Goal: Task Accomplishment & Management: Manage account settings

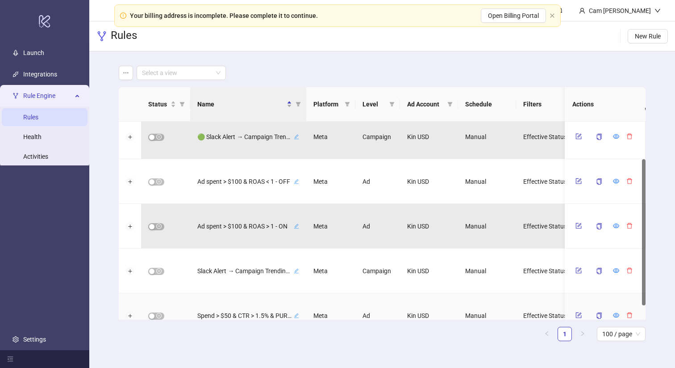
scroll to position [51, 0]
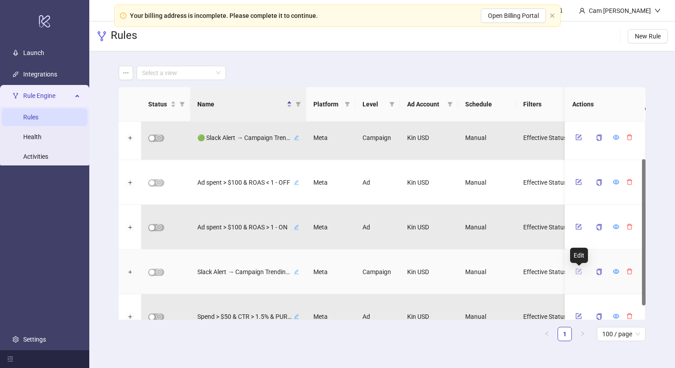
click at [580, 273] on icon "form" at bounding box center [579, 271] width 6 height 6
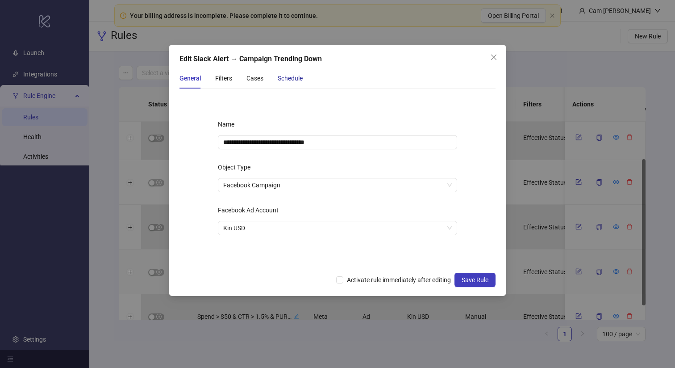
click at [290, 80] on div "Schedule" at bounding box center [290, 78] width 25 height 10
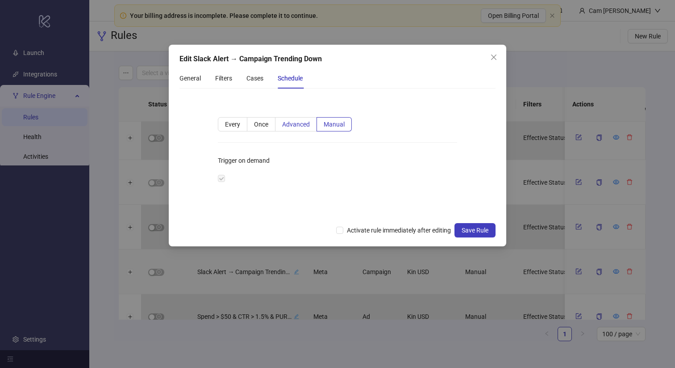
click at [302, 129] on label "Advanced" at bounding box center [297, 124] width 42 height 14
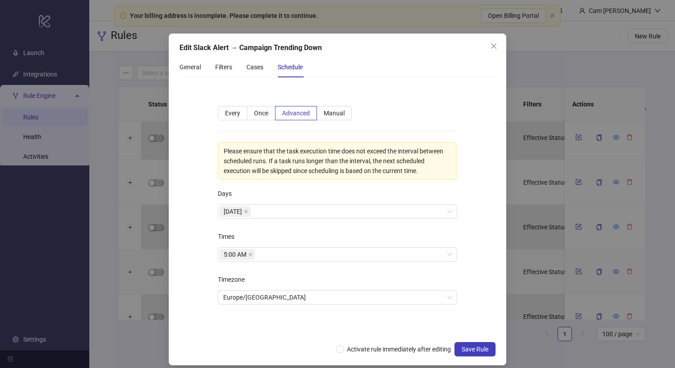
scroll to position [19, 0]
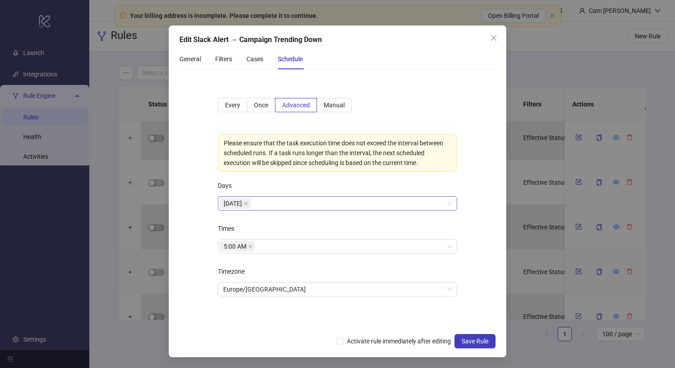
click at [268, 202] on div "[DATE]" at bounding box center [333, 203] width 226 height 13
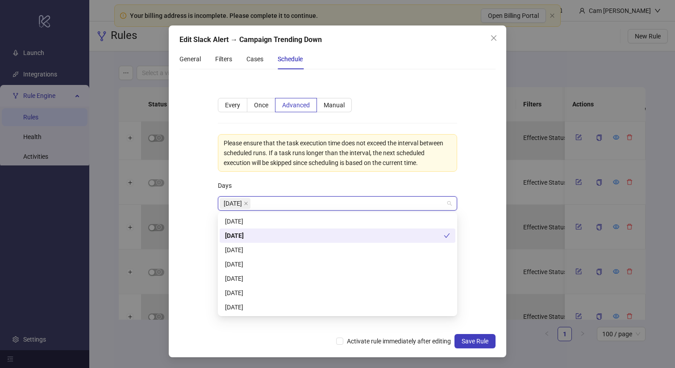
click at [255, 244] on div "[DATE]" at bounding box center [338, 250] width 236 height 14
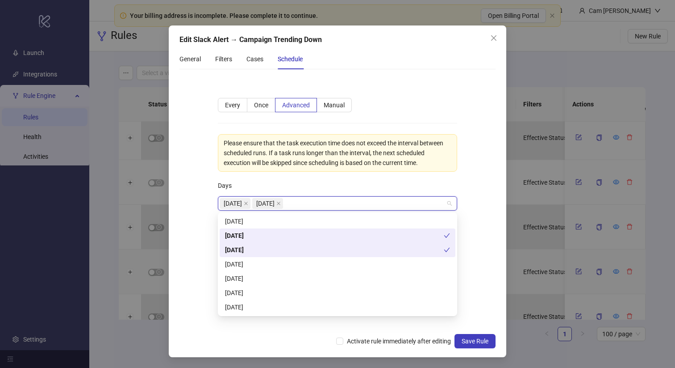
click at [253, 264] on div "[DATE]" at bounding box center [337, 264] width 225 height 10
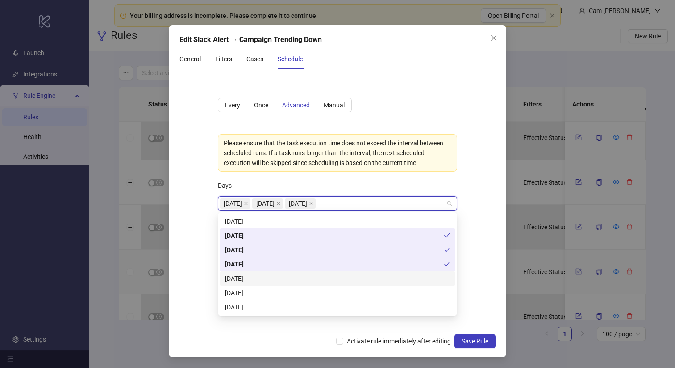
click at [251, 277] on div "[DATE]" at bounding box center [337, 278] width 225 height 10
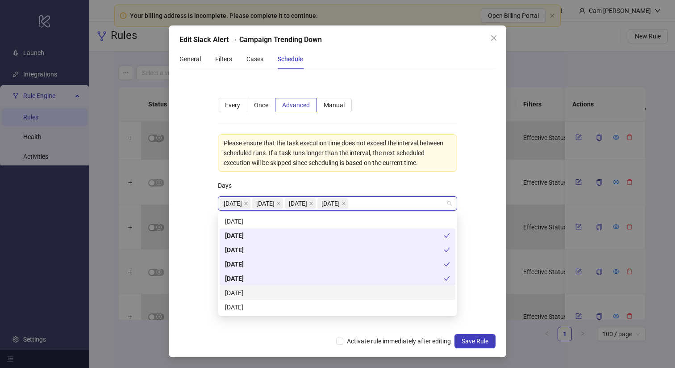
click at [248, 292] on div "[DATE]" at bounding box center [337, 293] width 225 height 10
click at [203, 269] on form "**********" at bounding box center [338, 202] width 316 height 252
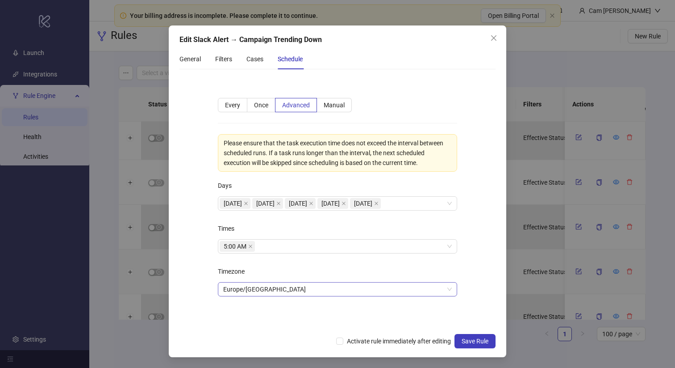
click at [264, 288] on span "Europe/[GEOGRAPHIC_DATA]" at bounding box center [337, 288] width 229 height 13
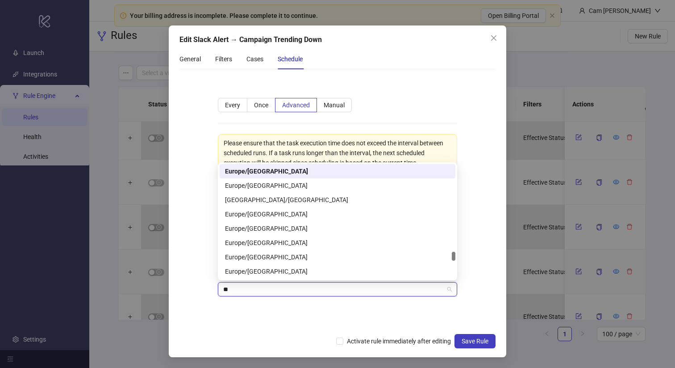
scroll to position [1143, 0]
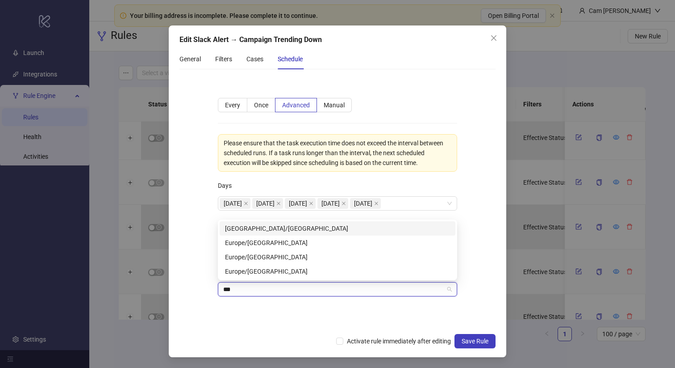
type input "****"
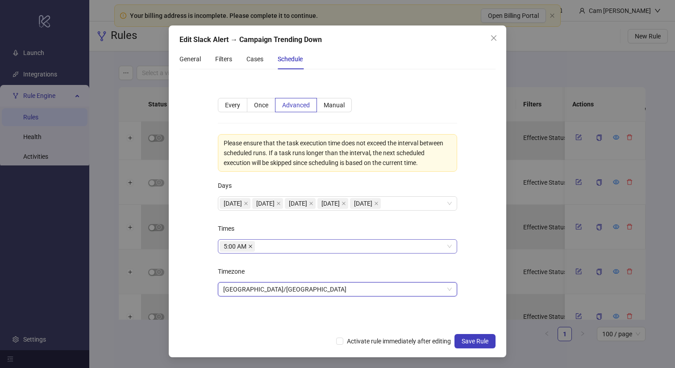
click at [250, 244] on icon "close" at bounding box center [250, 246] width 4 height 4
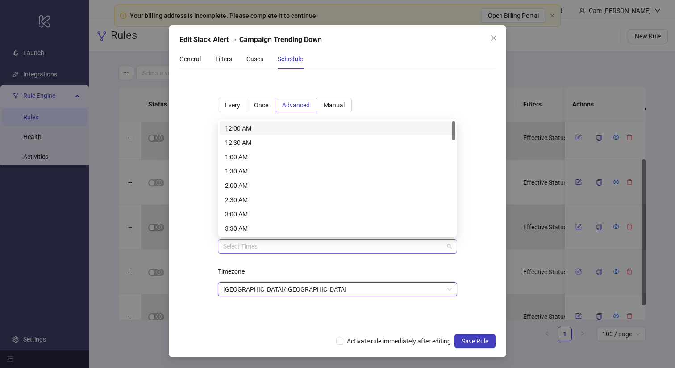
click at [242, 247] on div at bounding box center [333, 246] width 226 height 13
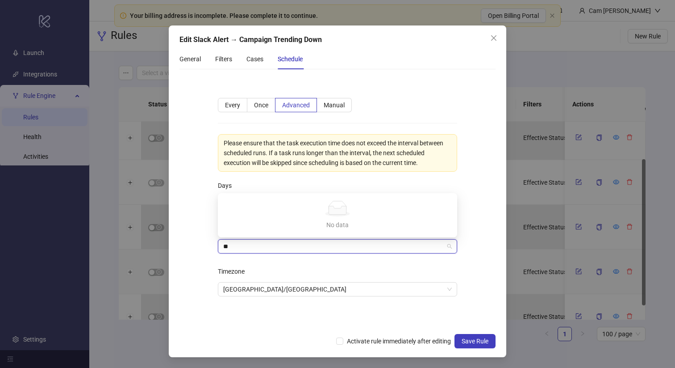
type input "*"
click at [243, 183] on div "9:00 AM" at bounding box center [337, 185] width 225 height 10
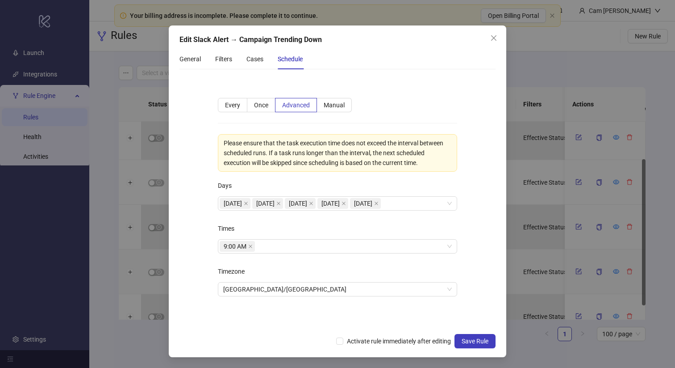
click at [211, 236] on div "**********" at bounding box center [338, 203] width 268 height 238
click at [390, 336] on span "Activate rule immediately after editing" at bounding box center [398, 341] width 111 height 10
click at [476, 344] on span "Save Rule" at bounding box center [475, 340] width 27 height 7
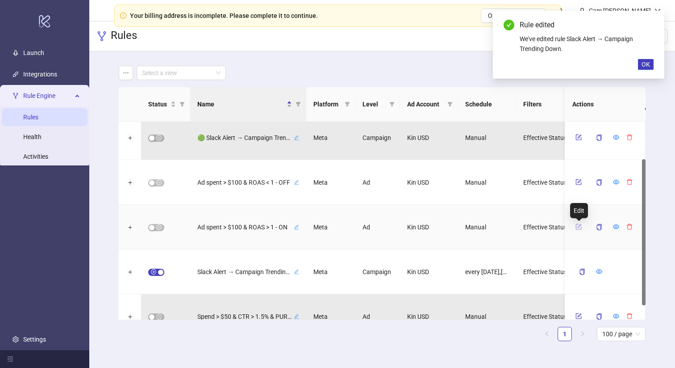
click at [580, 224] on icon "form" at bounding box center [579, 226] width 6 height 6
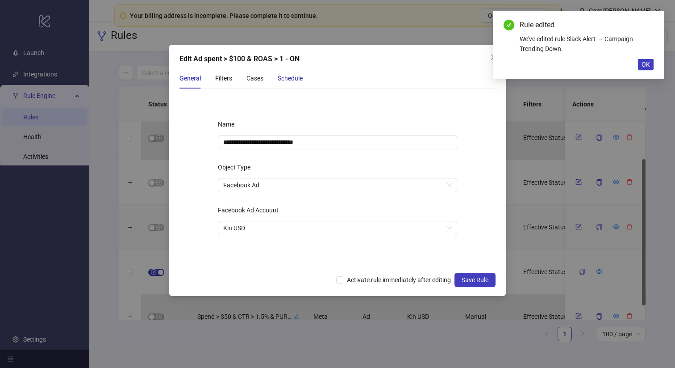
click at [285, 74] on div "Schedule" at bounding box center [290, 78] width 25 height 10
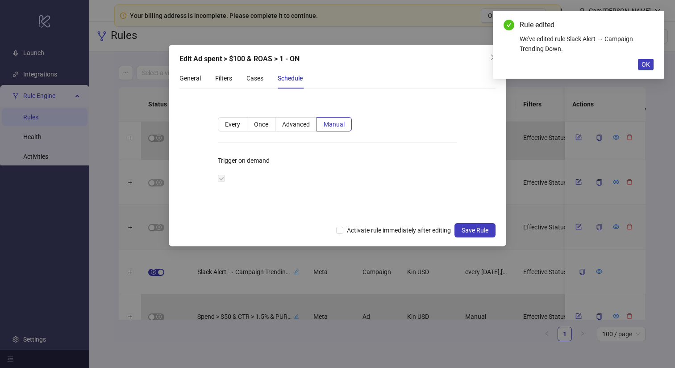
click at [292, 134] on div "Every Once Advanced Manual Trigger on demand" at bounding box center [338, 157] width 268 height 108
click at [292, 124] on span "Advanced" at bounding box center [296, 124] width 28 height 7
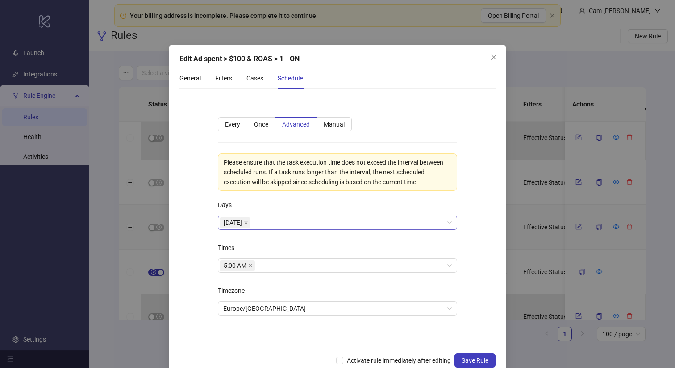
click at [268, 221] on div "[DATE]" at bounding box center [333, 222] width 226 height 13
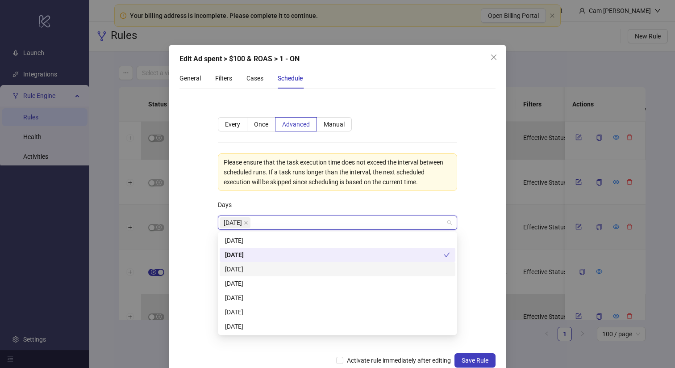
click at [247, 271] on div "[DATE]" at bounding box center [337, 269] width 225 height 10
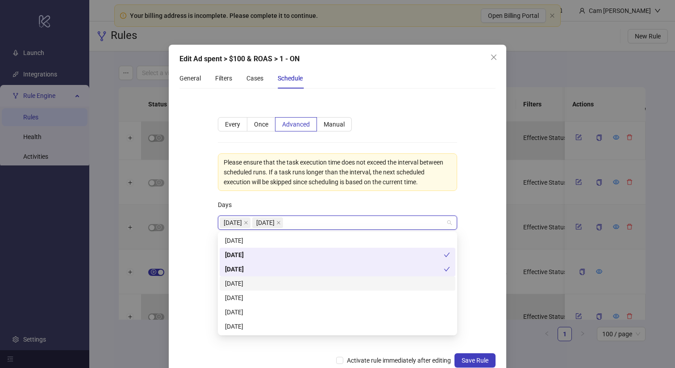
click at [245, 286] on div "[DATE]" at bounding box center [337, 283] width 225 height 10
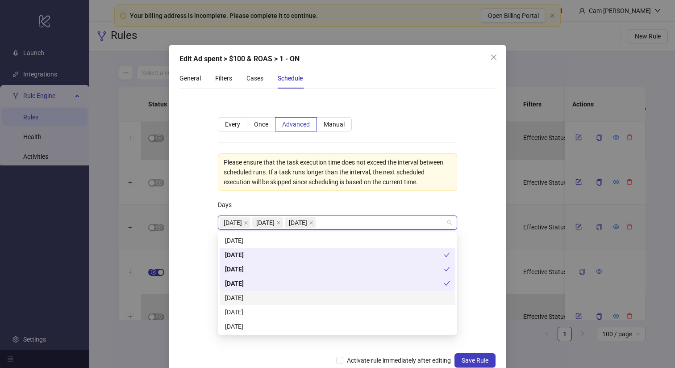
click at [245, 294] on div "[DATE]" at bounding box center [337, 298] width 225 height 10
click at [243, 309] on div "[DATE]" at bounding box center [337, 312] width 225 height 10
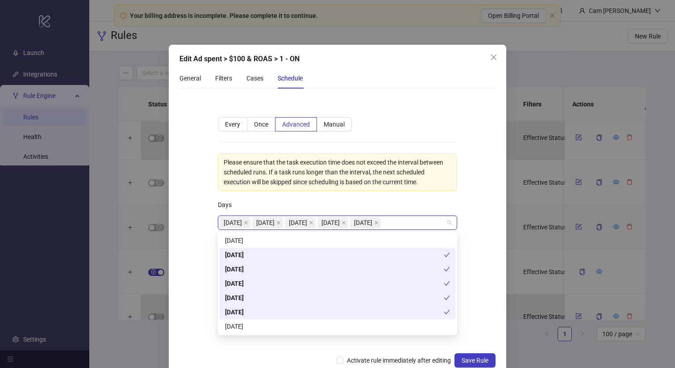
click at [239, 326] on div "[DATE]" at bounding box center [337, 326] width 225 height 10
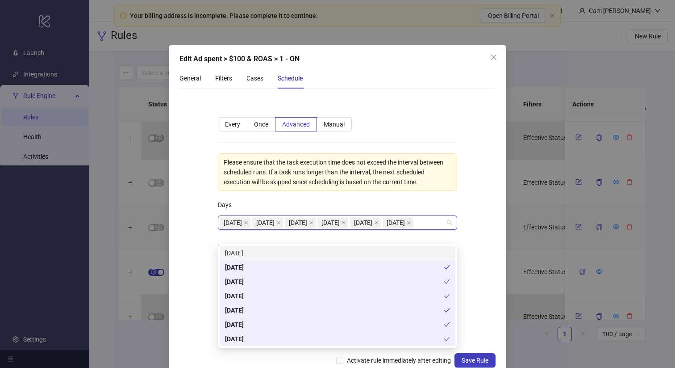
click at [242, 253] on div "[DATE]" at bounding box center [337, 253] width 225 height 10
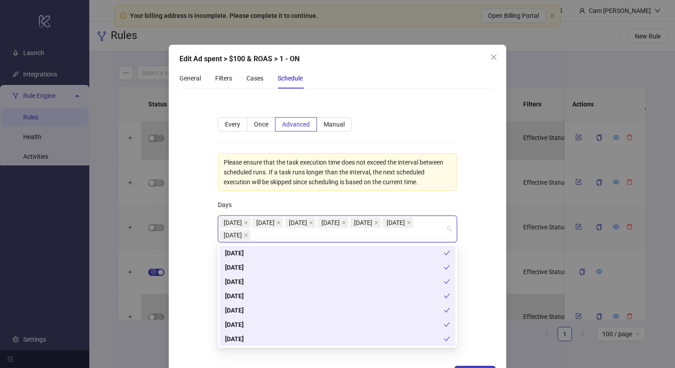
click at [204, 236] on div "**********" at bounding box center [338, 228] width 268 height 250
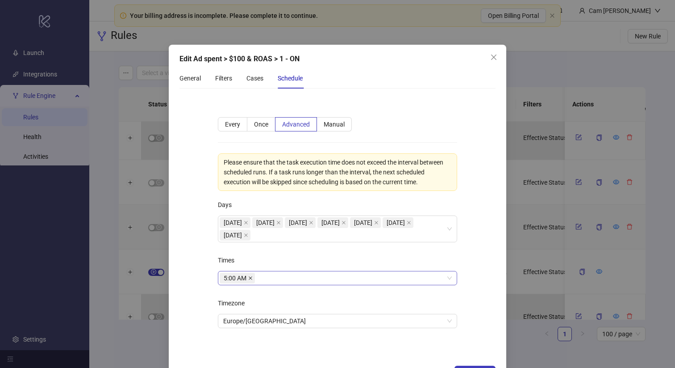
click at [250, 277] on icon "close" at bounding box center [251, 278] width 4 height 4
click at [246, 277] on div at bounding box center [333, 278] width 226 height 13
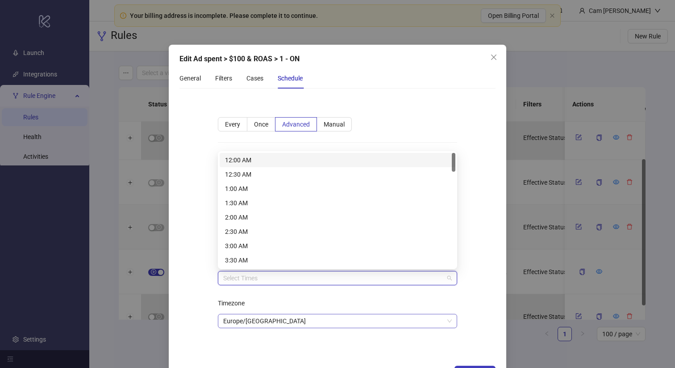
click at [244, 320] on span "Europe/[GEOGRAPHIC_DATA]" at bounding box center [337, 320] width 229 height 13
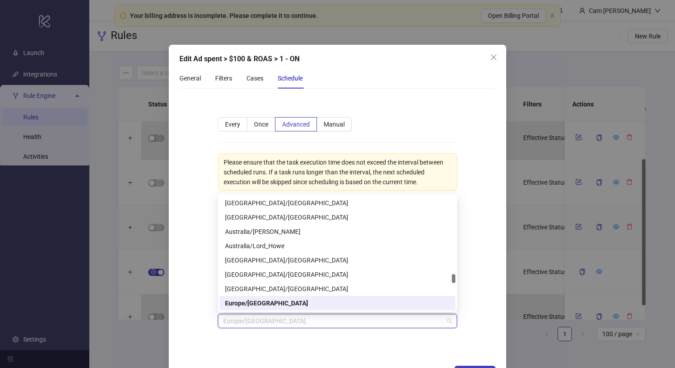
type input "*"
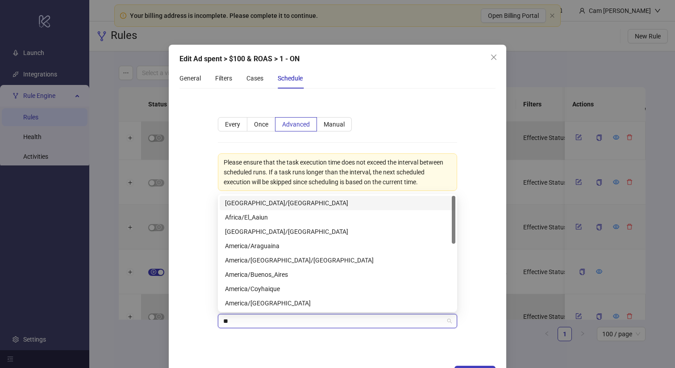
type input "*"
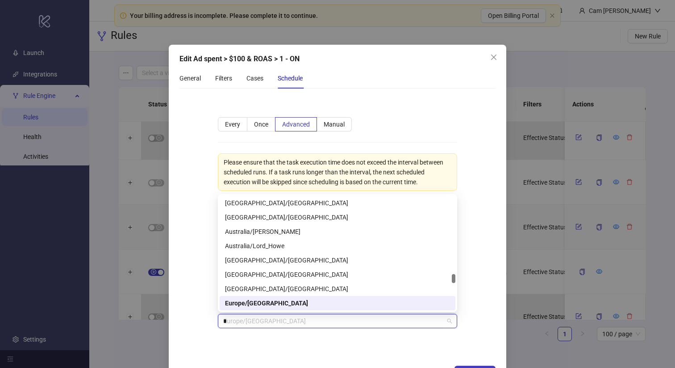
scroll to position [1143, 0]
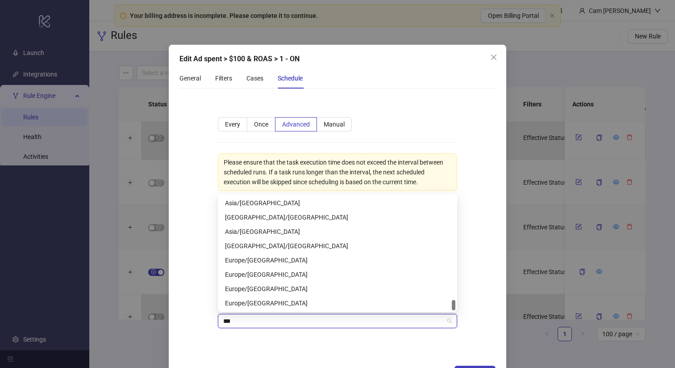
type input "****"
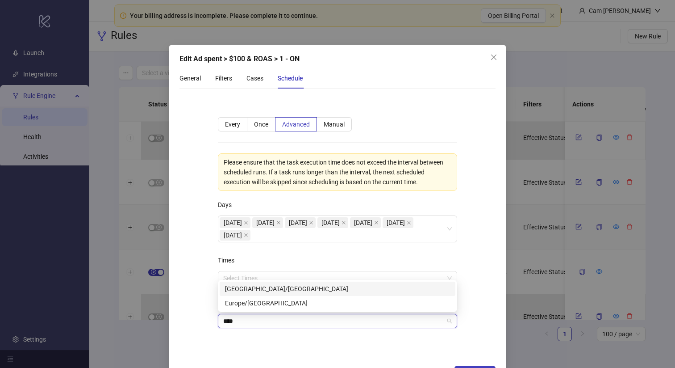
click at [272, 291] on div "[GEOGRAPHIC_DATA]/[GEOGRAPHIC_DATA]" at bounding box center [337, 289] width 225 height 10
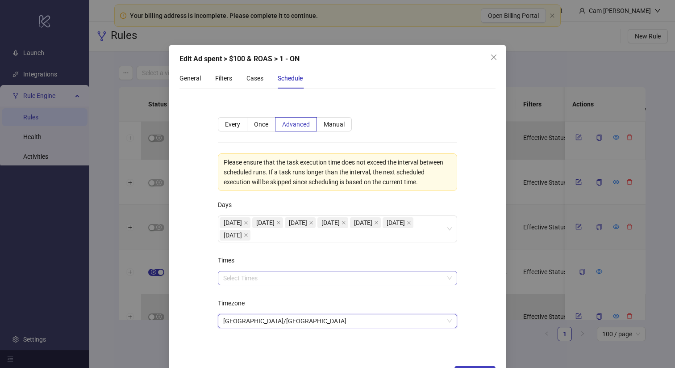
click at [246, 275] on div at bounding box center [333, 278] width 226 height 13
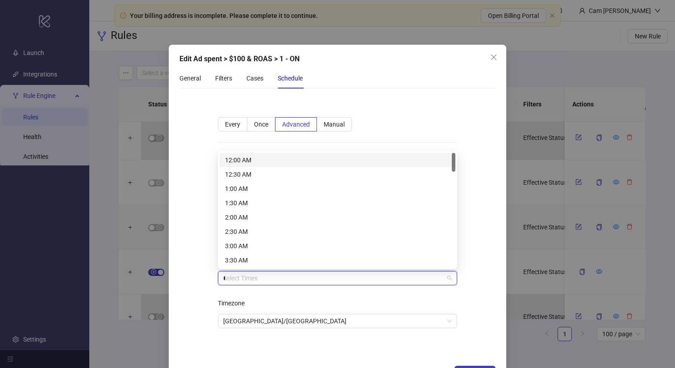
type input "**"
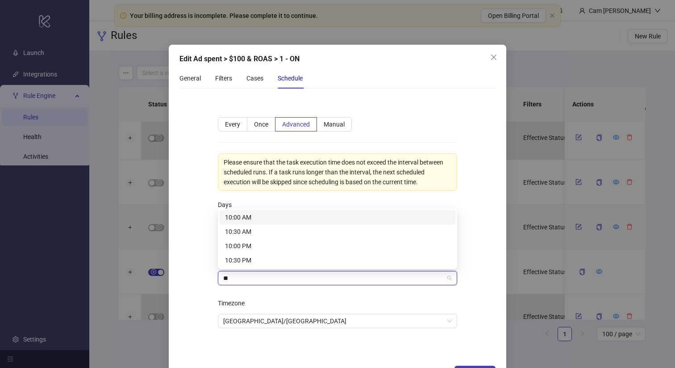
click at [250, 211] on div "10:00 AM" at bounding box center [338, 217] width 236 height 14
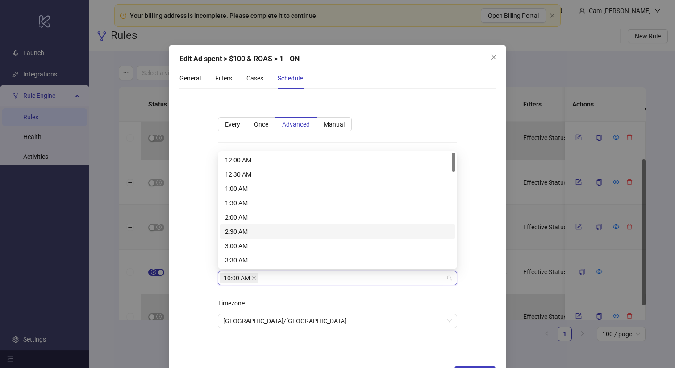
click at [205, 234] on div "**********" at bounding box center [338, 228] width 268 height 250
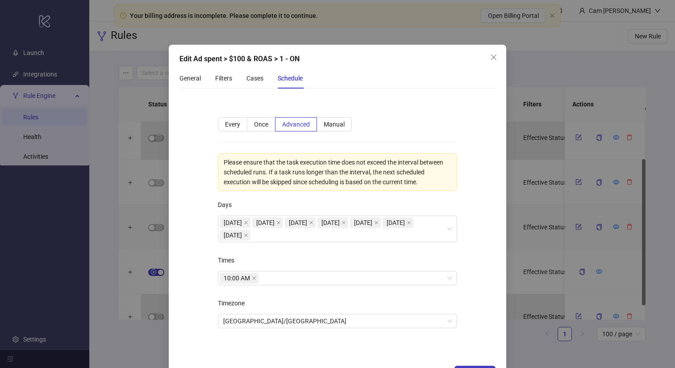
scroll to position [32, 0]
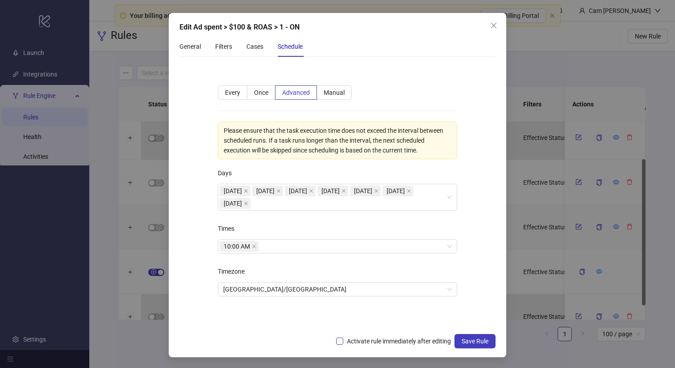
click at [385, 343] on span "Activate rule immediately after editing" at bounding box center [398, 341] width 111 height 10
click at [472, 342] on span "Save Rule" at bounding box center [475, 340] width 27 height 7
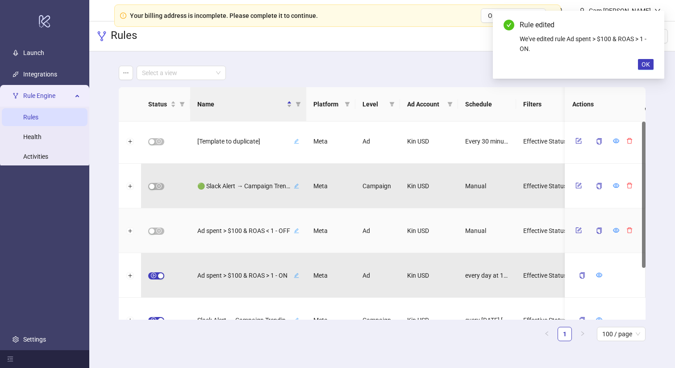
scroll to position [0, 0]
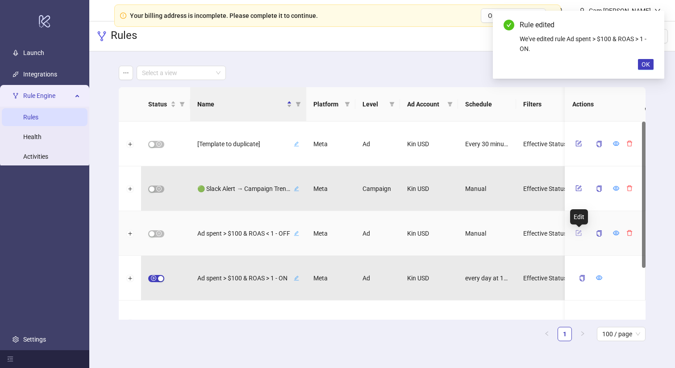
click at [579, 233] on icon "form" at bounding box center [579, 233] width 6 height 6
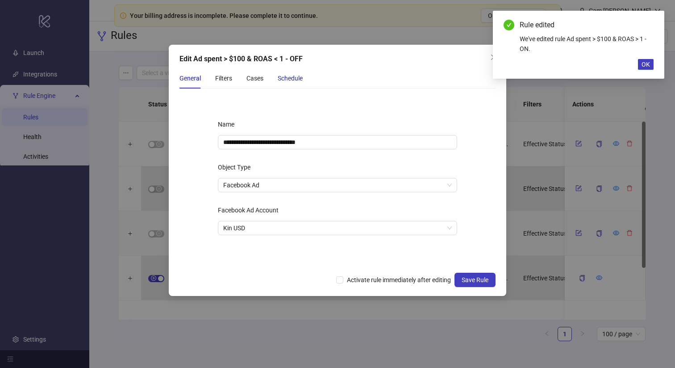
click at [293, 79] on div "Schedule" at bounding box center [290, 78] width 25 height 10
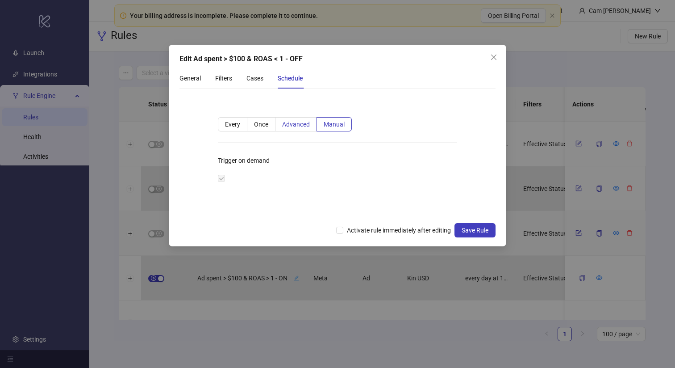
click at [287, 119] on label "Advanced" at bounding box center [297, 124] width 42 height 14
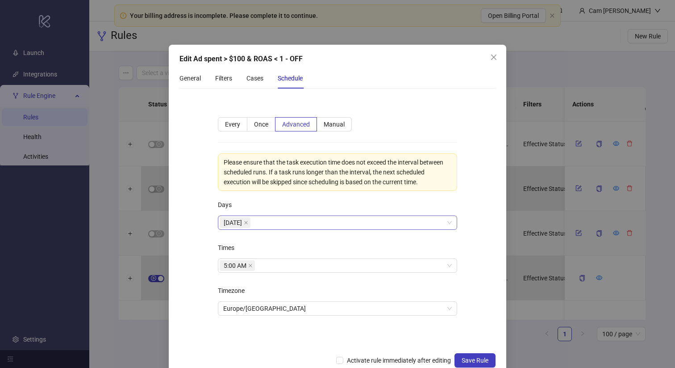
click at [268, 223] on div "[DATE]" at bounding box center [333, 222] width 226 height 13
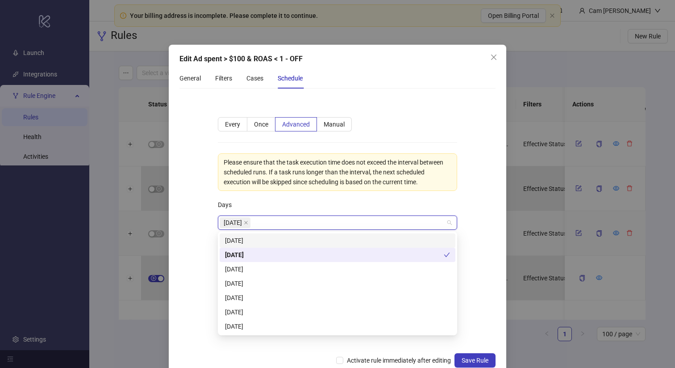
click at [250, 239] on div "[DATE]" at bounding box center [337, 240] width 225 height 10
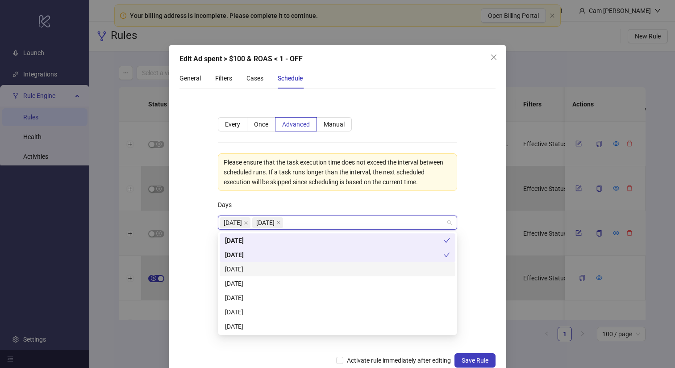
click at [245, 264] on div "[DATE]" at bounding box center [337, 269] width 225 height 10
click at [243, 282] on div "[DATE]" at bounding box center [337, 283] width 225 height 10
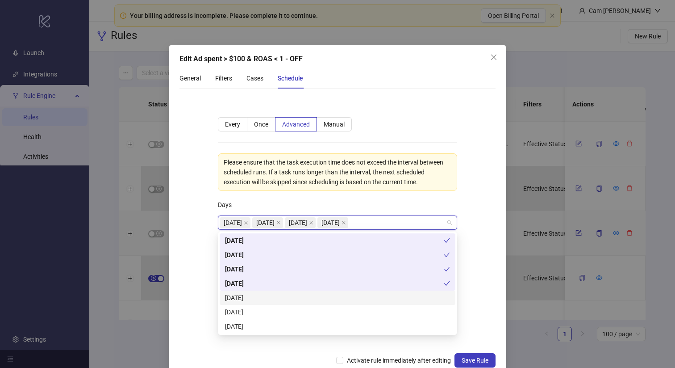
click at [242, 297] on div "[DATE]" at bounding box center [337, 298] width 225 height 10
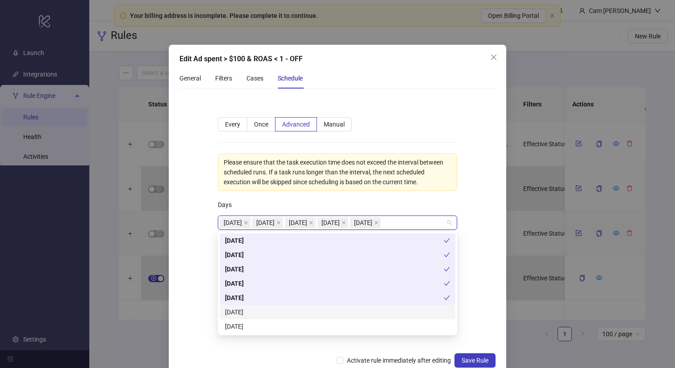
click at [234, 318] on div "[DATE]" at bounding box center [338, 312] width 236 height 14
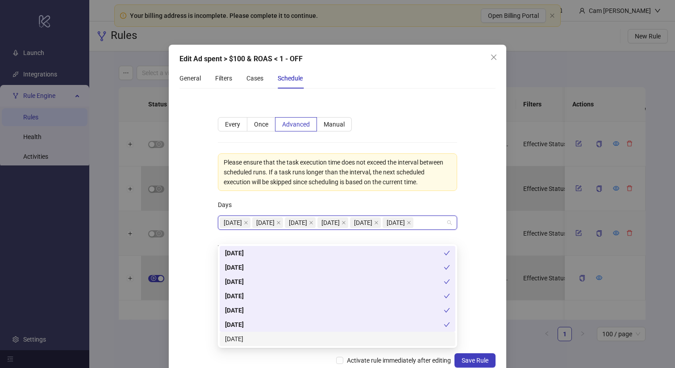
click at [232, 337] on div "[DATE]" at bounding box center [337, 339] width 225 height 10
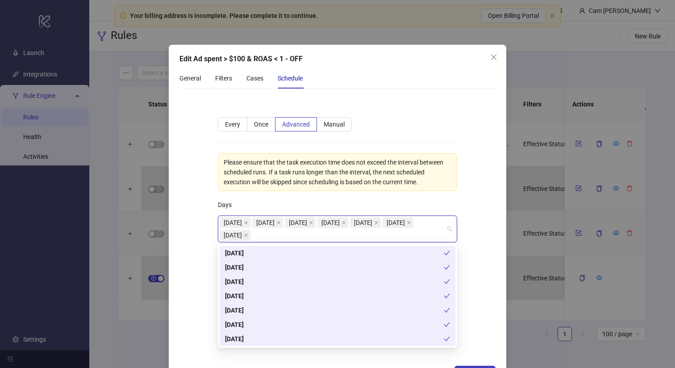
click at [207, 250] on div "**********" at bounding box center [338, 228] width 268 height 250
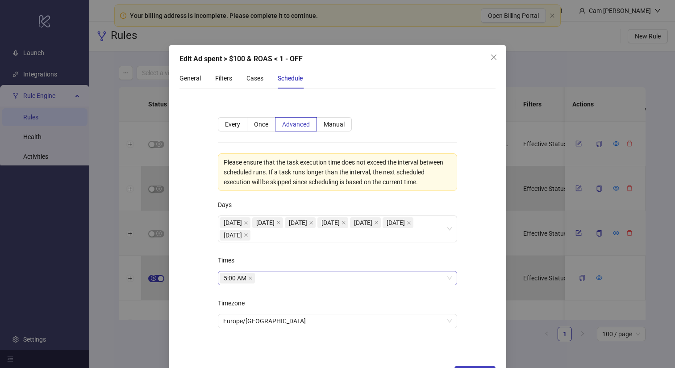
click at [248, 275] on span "5:00 AM" at bounding box center [237, 277] width 35 height 11
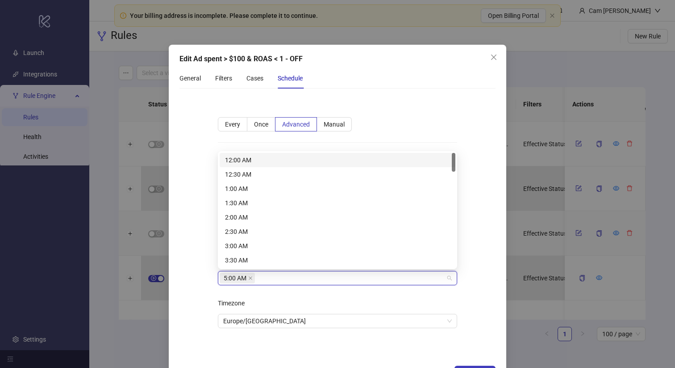
click at [248, 275] on span "5:00 AM" at bounding box center [237, 277] width 35 height 11
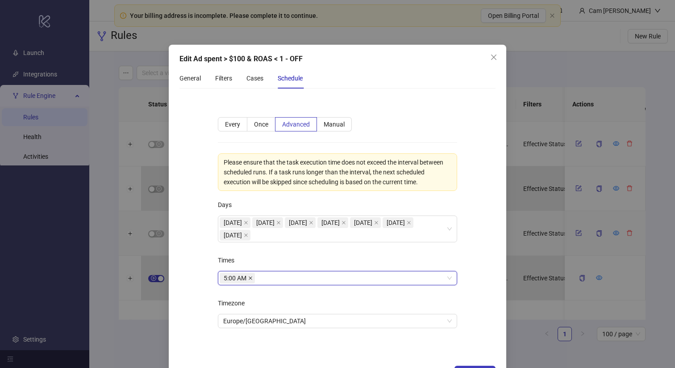
click at [250, 276] on icon "close" at bounding box center [250, 278] width 4 height 4
type input "**"
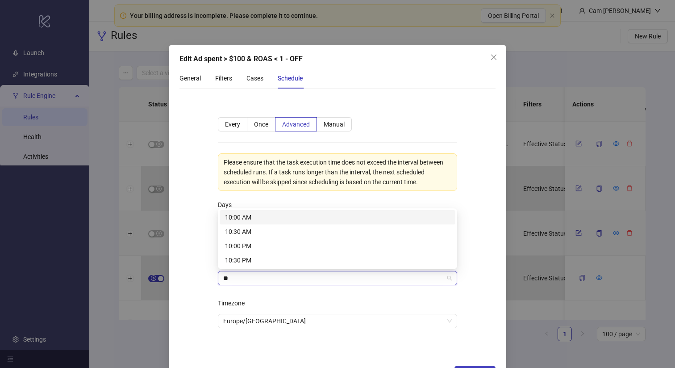
click at [244, 216] on div "10:00 AM" at bounding box center [337, 217] width 225 height 10
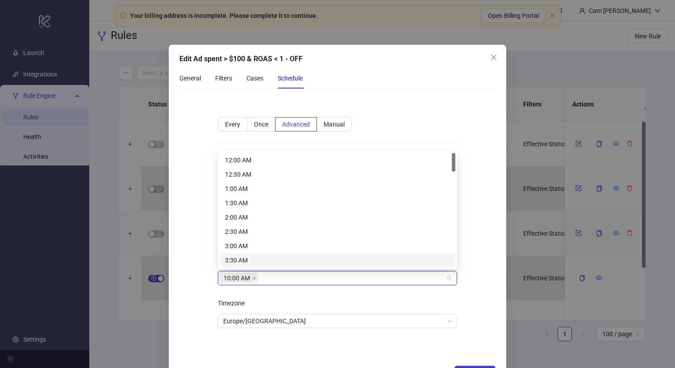
click at [204, 286] on div "**********" at bounding box center [338, 228] width 268 height 250
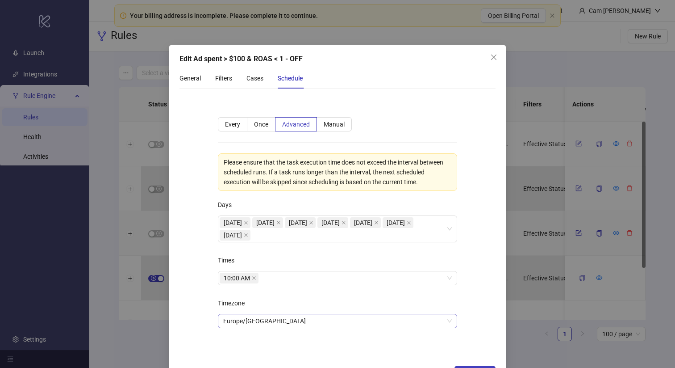
click at [256, 322] on span "Europe/[GEOGRAPHIC_DATA]" at bounding box center [337, 320] width 229 height 13
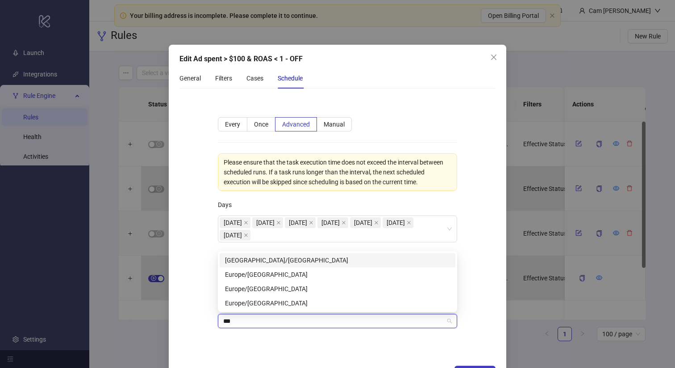
type input "****"
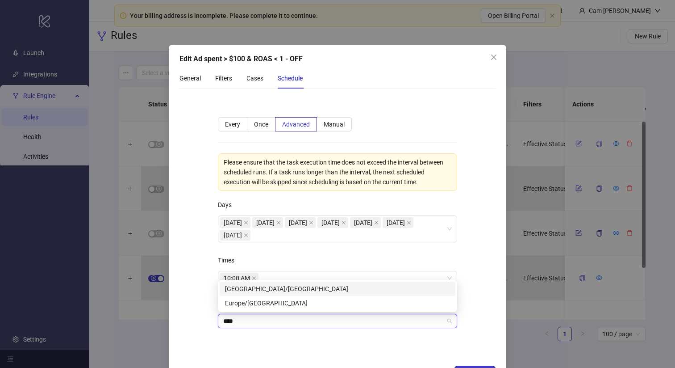
click at [266, 285] on div "[GEOGRAPHIC_DATA]/[GEOGRAPHIC_DATA]" at bounding box center [337, 289] width 225 height 10
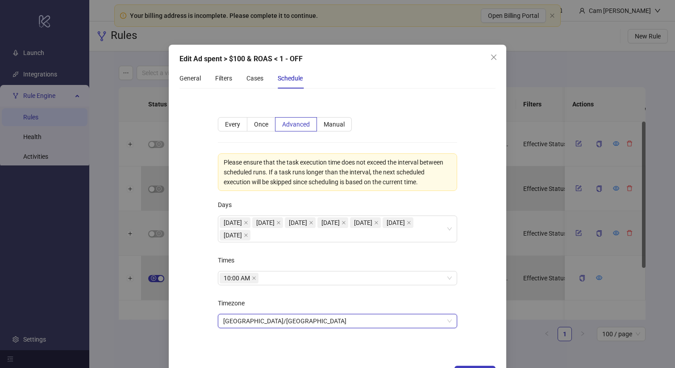
click at [216, 284] on div "**********" at bounding box center [338, 228] width 268 height 250
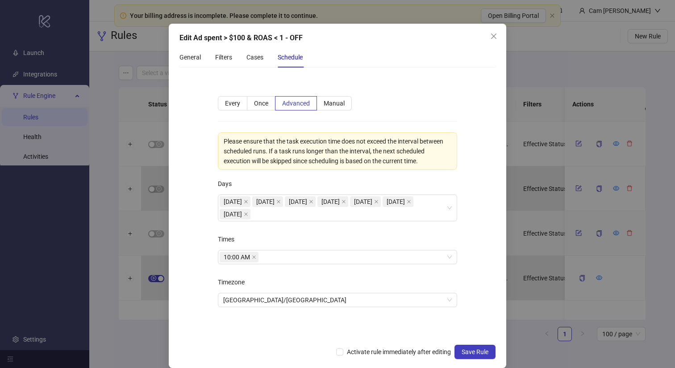
scroll to position [32, 0]
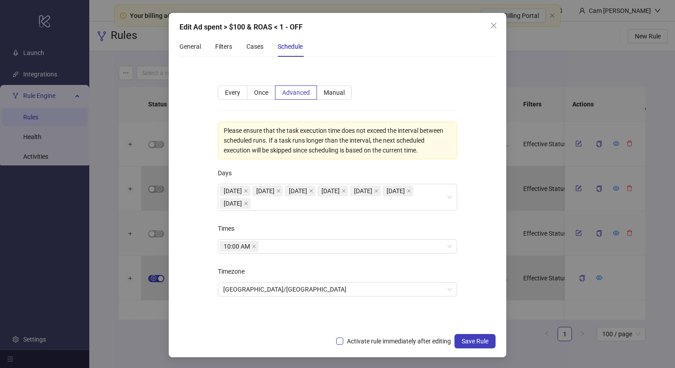
click at [395, 338] on span "Activate rule immediately after editing" at bounding box center [398, 341] width 111 height 10
click at [464, 339] on span "Save Rule" at bounding box center [475, 340] width 27 height 7
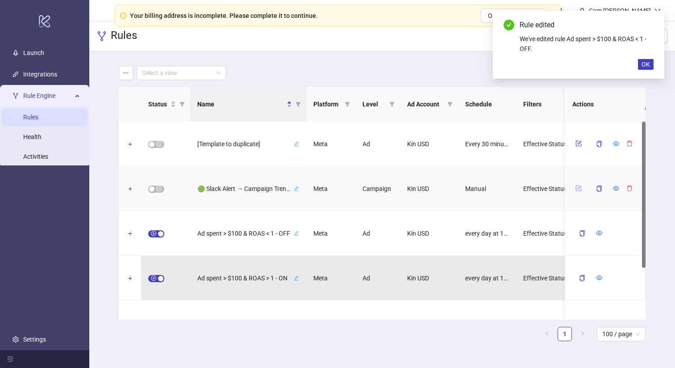
click at [581, 189] on icon "form" at bounding box center [579, 188] width 6 height 6
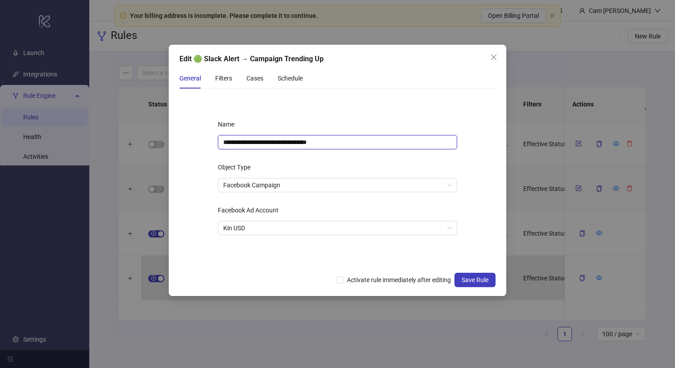
drag, startPoint x: 231, startPoint y: 144, endPoint x: 223, endPoint y: 143, distance: 8.6
click at [223, 143] on input "**********" at bounding box center [337, 142] width 239 height 14
type input "**********"
click at [298, 75] on div "Schedule" at bounding box center [290, 78] width 25 height 10
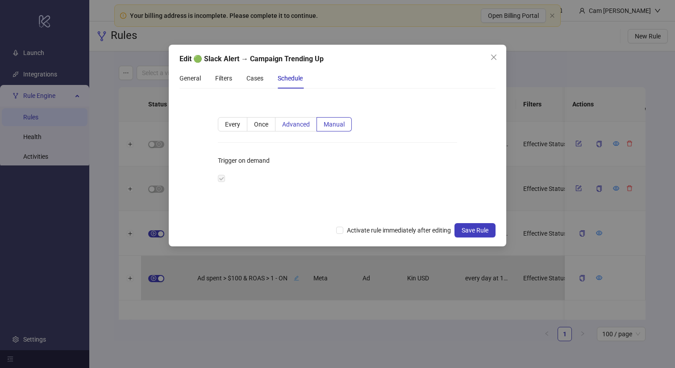
click at [291, 124] on span "Advanced" at bounding box center [296, 124] width 28 height 7
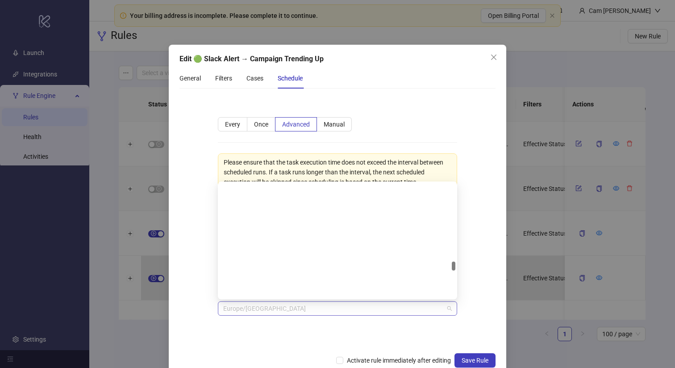
click at [250, 305] on span "Europe/[GEOGRAPHIC_DATA]" at bounding box center [337, 308] width 229 height 13
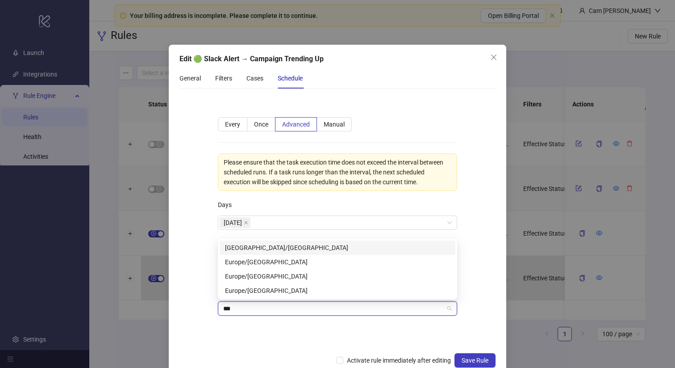
scroll to position [0, 0]
type input "****"
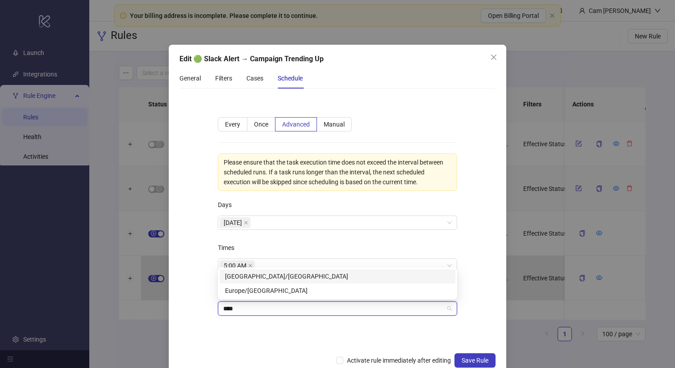
click at [251, 277] on div "[GEOGRAPHIC_DATA]/[GEOGRAPHIC_DATA]" at bounding box center [337, 276] width 225 height 10
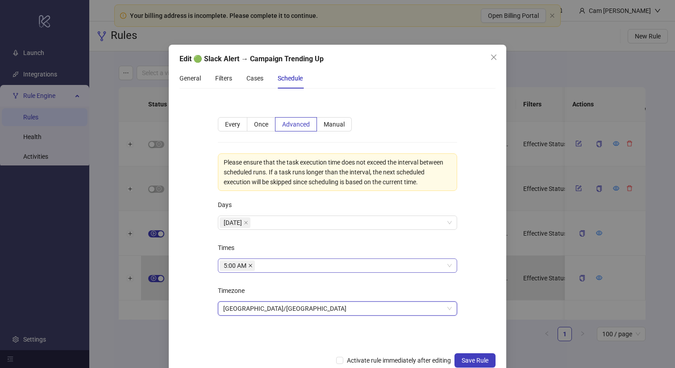
click at [251, 264] on icon "close" at bounding box center [251, 266] width 4 height 4
click at [247, 264] on div at bounding box center [333, 265] width 226 height 13
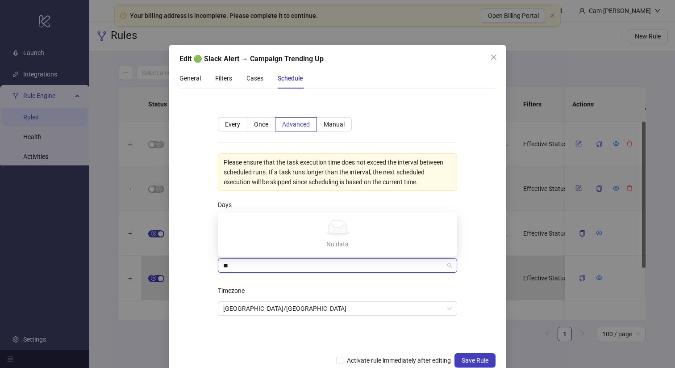
type input "*"
click at [248, 206] on div "9:00 AM" at bounding box center [337, 205] width 225 height 10
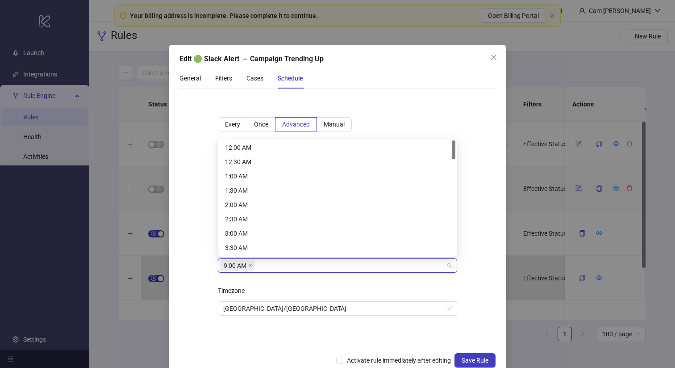
click at [197, 276] on form "**********" at bounding box center [338, 222] width 316 height 252
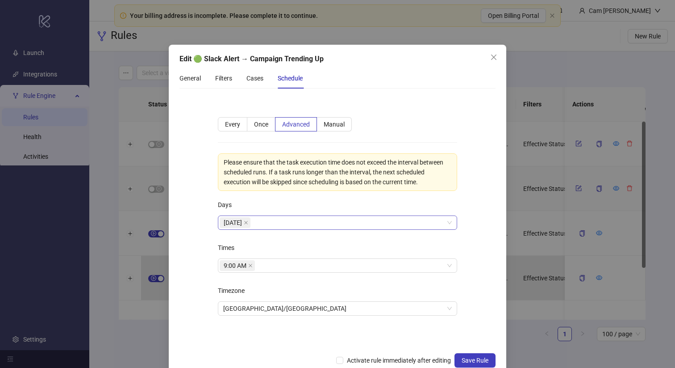
click at [263, 220] on div "[DATE]" at bounding box center [333, 222] width 226 height 13
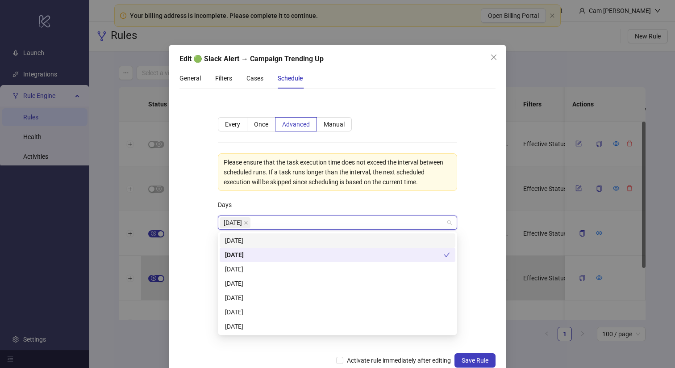
click at [259, 243] on div "[DATE]" at bounding box center [337, 240] width 225 height 10
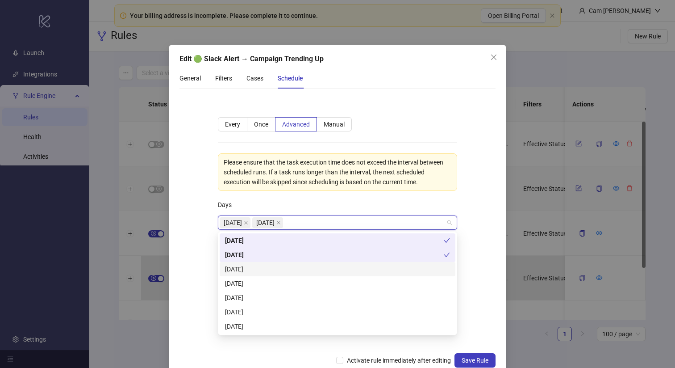
click at [252, 266] on div "[DATE]" at bounding box center [337, 269] width 225 height 10
click at [250, 282] on div "[DATE]" at bounding box center [337, 283] width 225 height 10
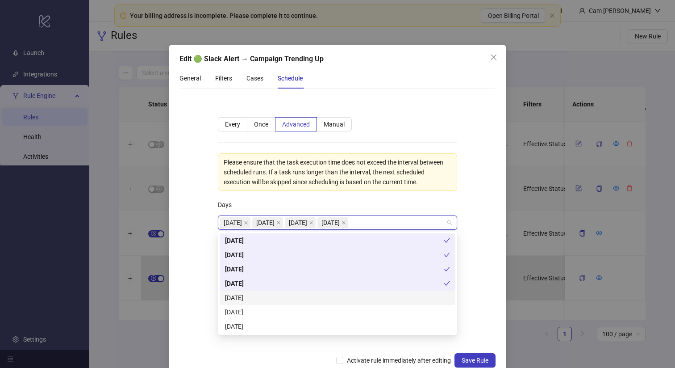
click at [243, 296] on div "[DATE]" at bounding box center [337, 298] width 225 height 10
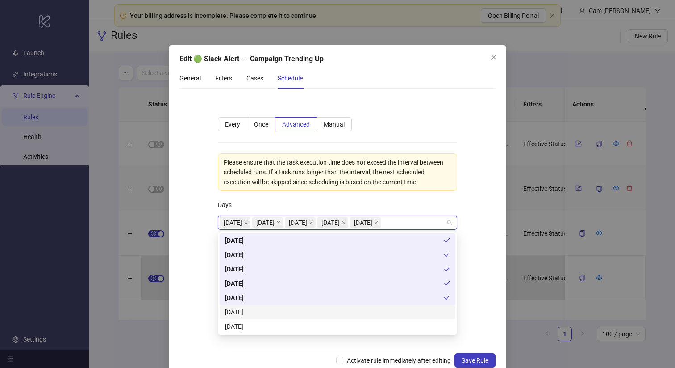
click at [237, 309] on div "[DATE]" at bounding box center [337, 312] width 225 height 10
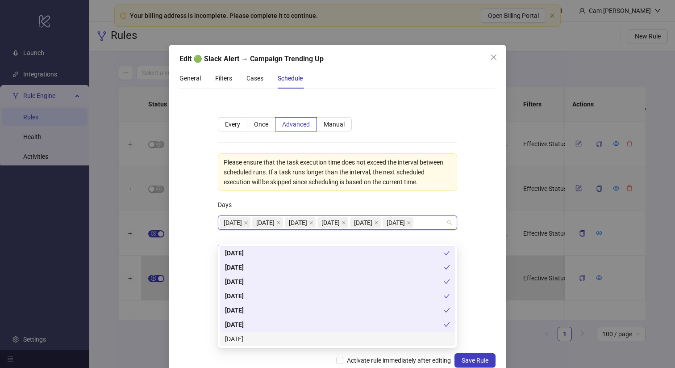
click at [235, 339] on div "[DATE]" at bounding box center [337, 339] width 225 height 10
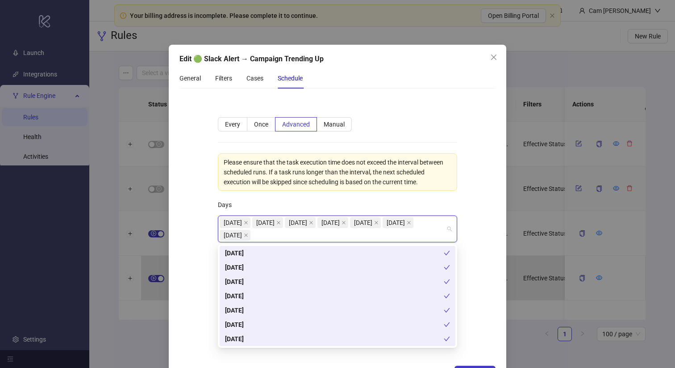
click at [201, 264] on form "**********" at bounding box center [338, 228] width 316 height 264
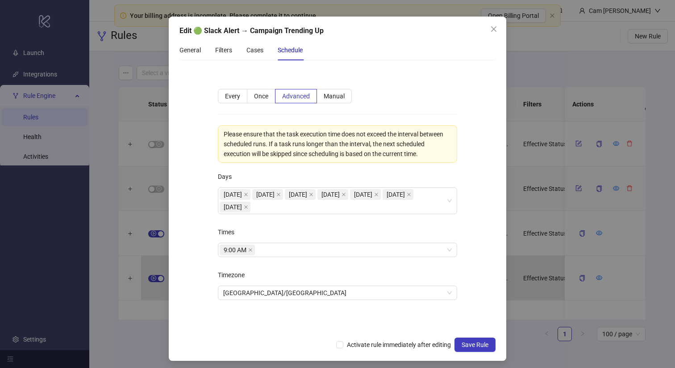
scroll to position [32, 0]
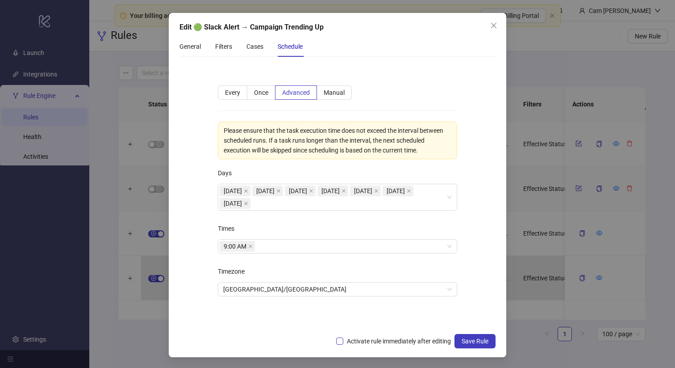
click at [413, 343] on span "Activate rule immediately after editing" at bounding box center [398, 341] width 111 height 10
click at [486, 340] on span "Save Rule" at bounding box center [475, 340] width 27 height 7
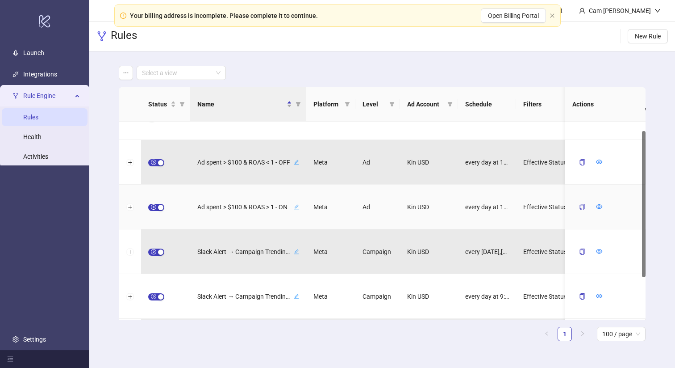
scroll to position [0, 0]
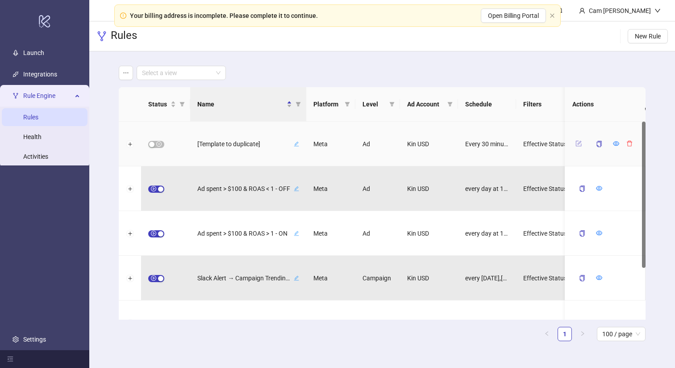
click at [579, 142] on icon "form" at bounding box center [579, 143] width 6 height 6
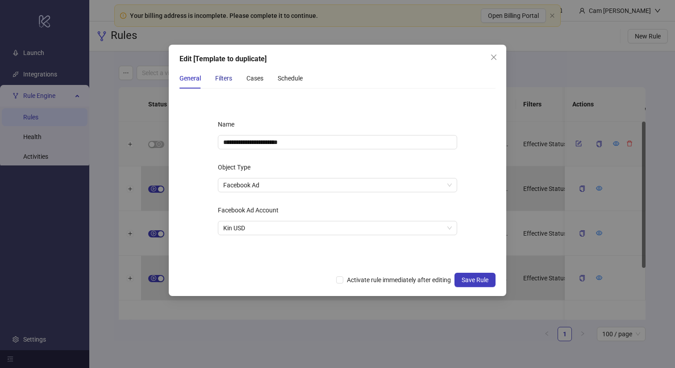
click at [225, 79] on div "Filters" at bounding box center [223, 78] width 17 height 10
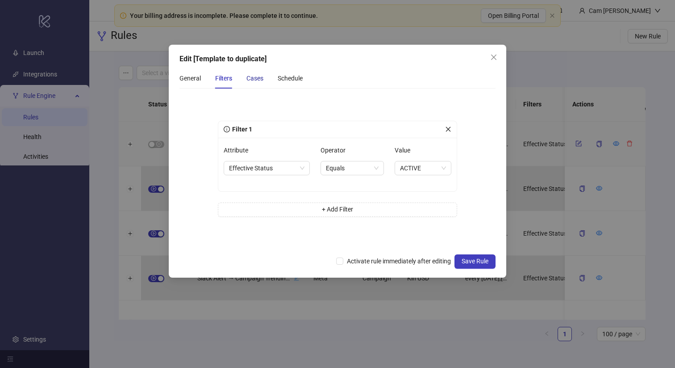
click at [252, 77] on div "Cases" at bounding box center [255, 78] width 17 height 10
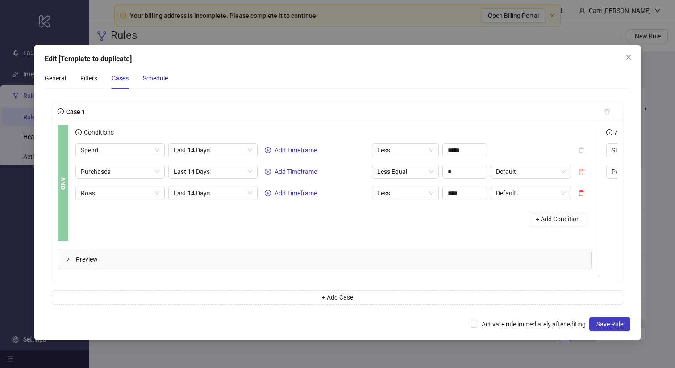
click at [160, 76] on div "Schedule" at bounding box center [155, 78] width 25 height 10
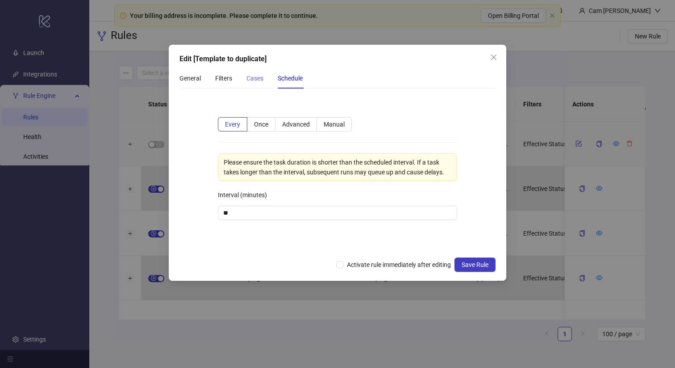
click at [262, 85] on div "Cases" at bounding box center [255, 78] width 17 height 21
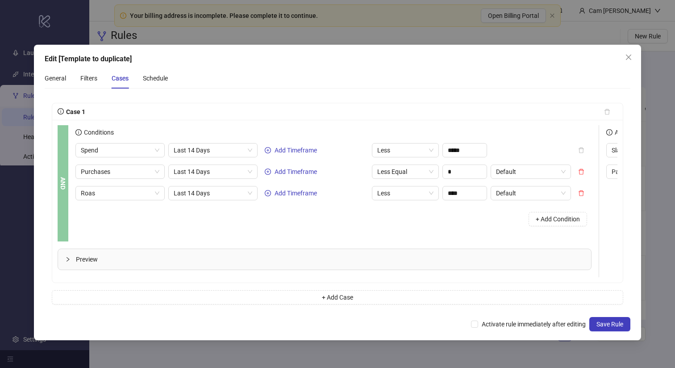
scroll to position [0, 209]
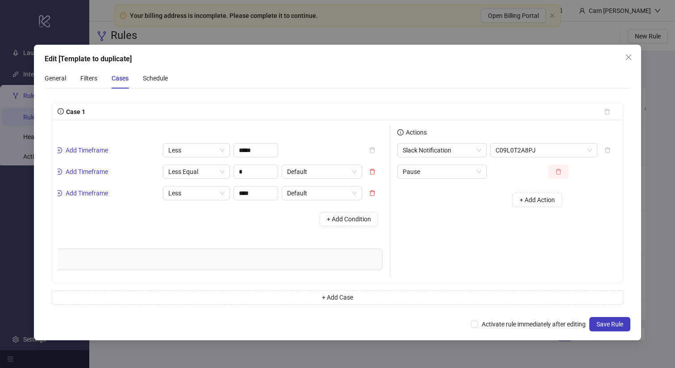
click at [556, 171] on icon "delete" at bounding box center [559, 171] width 6 height 6
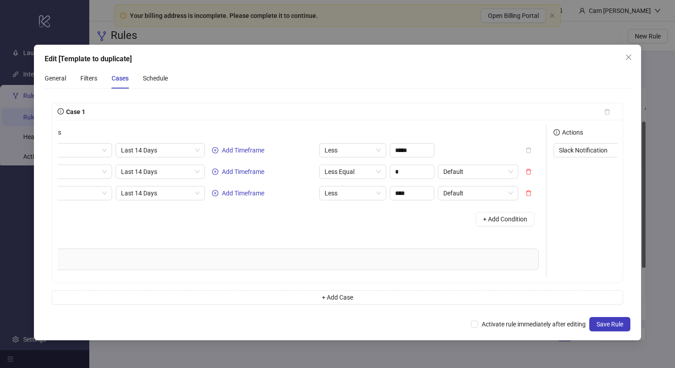
scroll to position [0, 0]
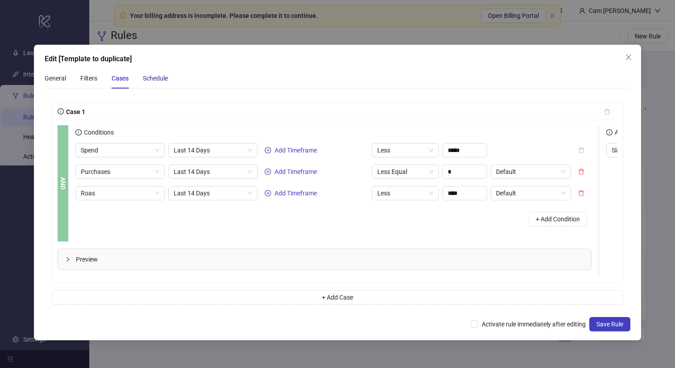
click at [150, 77] on div "Schedule" at bounding box center [155, 78] width 25 height 10
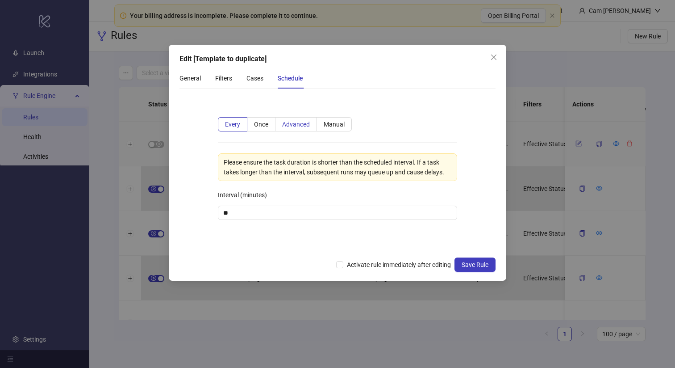
click at [311, 124] on label "Advanced" at bounding box center [297, 124] width 42 height 14
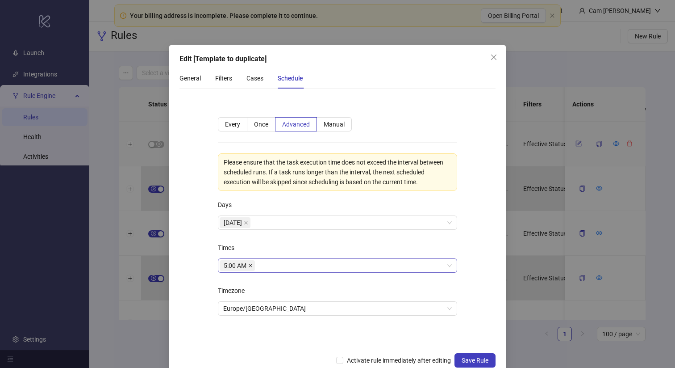
click at [251, 264] on icon "close" at bounding box center [250, 265] width 4 height 4
click at [263, 226] on div "[DATE]" at bounding box center [333, 222] width 226 height 13
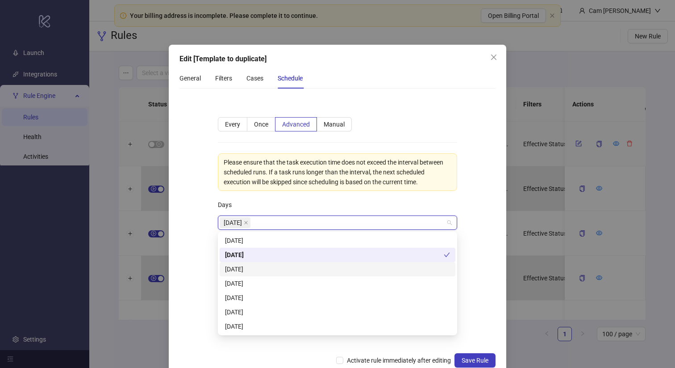
click at [251, 270] on div "[DATE]" at bounding box center [337, 269] width 225 height 10
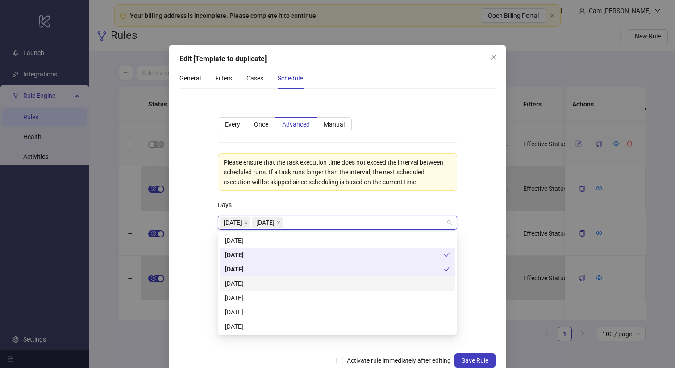
click at [251, 284] on div "[DATE]" at bounding box center [337, 283] width 225 height 10
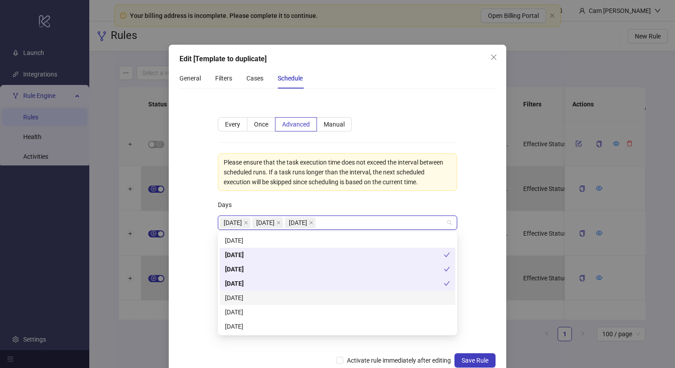
click at [248, 295] on div "[DATE]" at bounding box center [337, 298] width 225 height 10
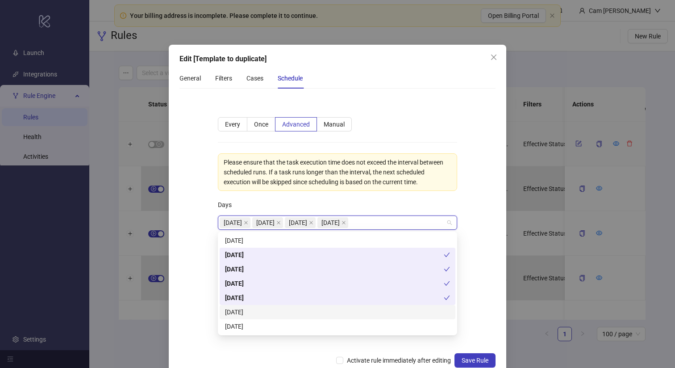
click at [235, 312] on div "[DATE]" at bounding box center [337, 312] width 225 height 10
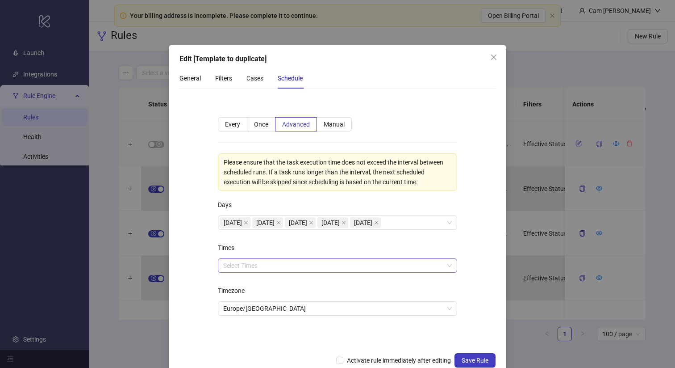
click at [198, 273] on form "**********" at bounding box center [338, 222] width 316 height 252
click at [268, 268] on div at bounding box center [333, 265] width 226 height 13
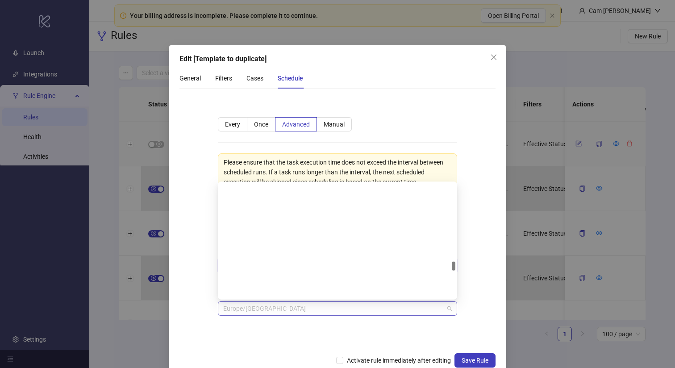
click at [243, 306] on span "Europe/[GEOGRAPHIC_DATA]" at bounding box center [337, 308] width 229 height 13
type input "****"
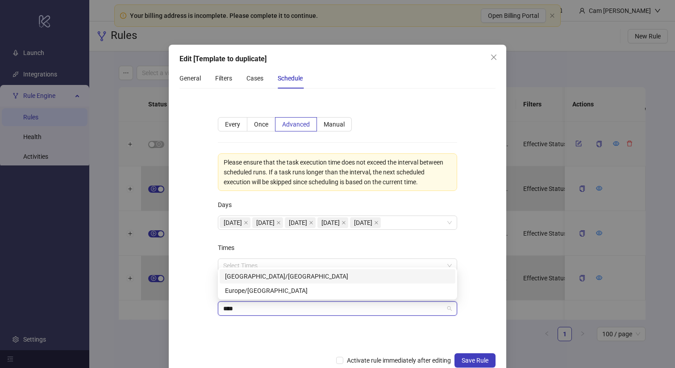
click at [268, 276] on div "[GEOGRAPHIC_DATA]/[GEOGRAPHIC_DATA]" at bounding box center [337, 276] width 225 height 10
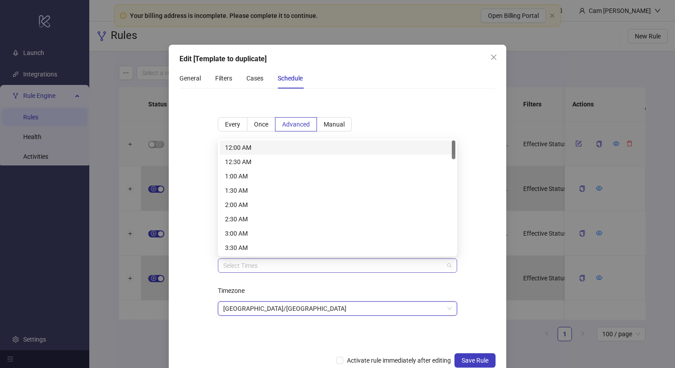
click at [256, 268] on div at bounding box center [333, 265] width 226 height 13
type input "*"
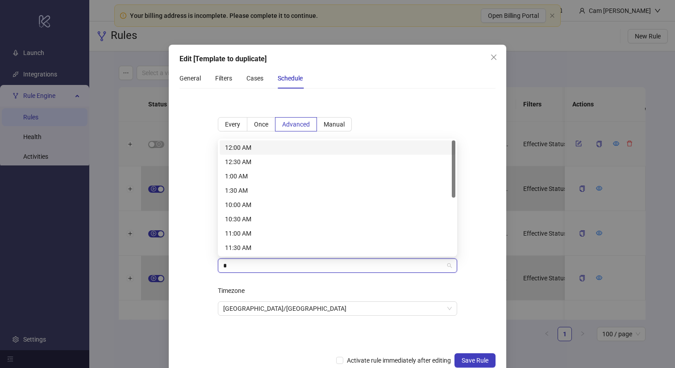
type input "**"
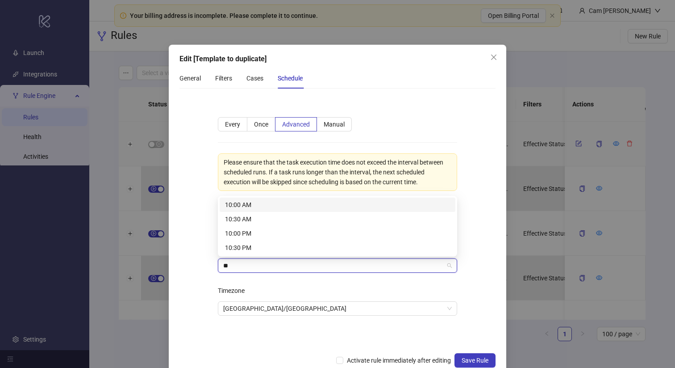
click at [254, 202] on div "10:00 AM" at bounding box center [337, 205] width 225 height 10
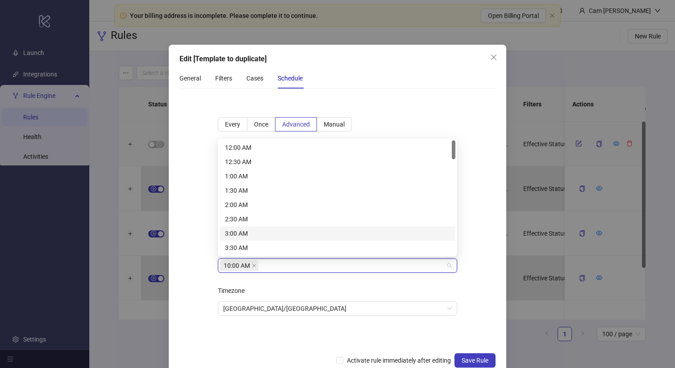
click at [204, 239] on div "**********" at bounding box center [338, 222] width 268 height 238
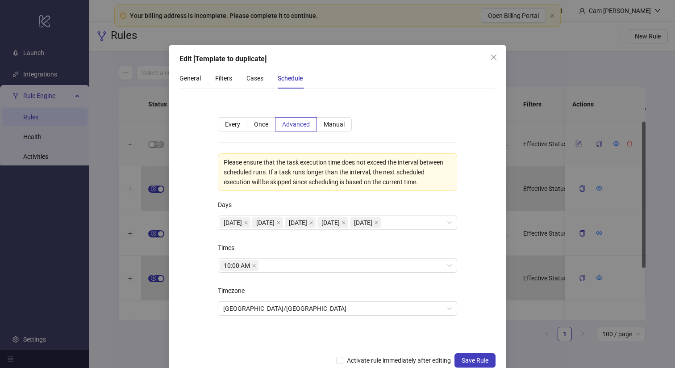
scroll to position [19, 0]
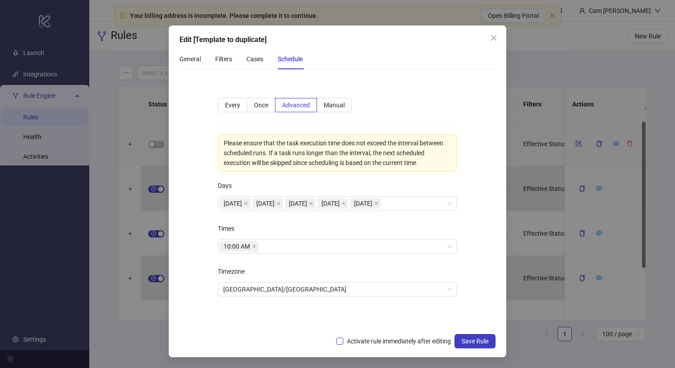
click at [412, 340] on span "Activate rule immediately after editing" at bounding box center [398, 341] width 111 height 10
click at [477, 340] on span "Save Rule" at bounding box center [475, 340] width 27 height 7
